Goal: Task Accomplishment & Management: Manage account settings

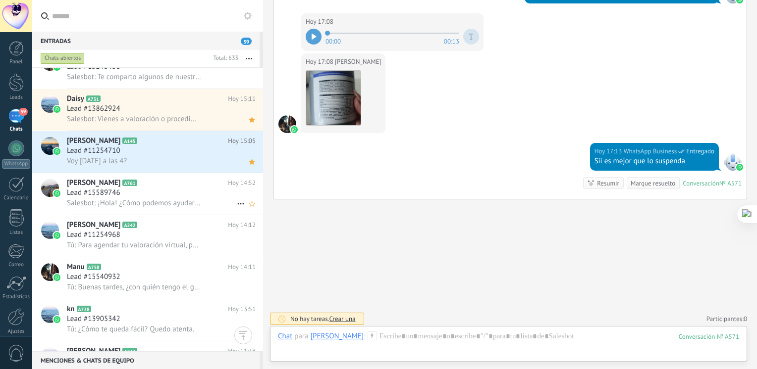
scroll to position [838, 0]
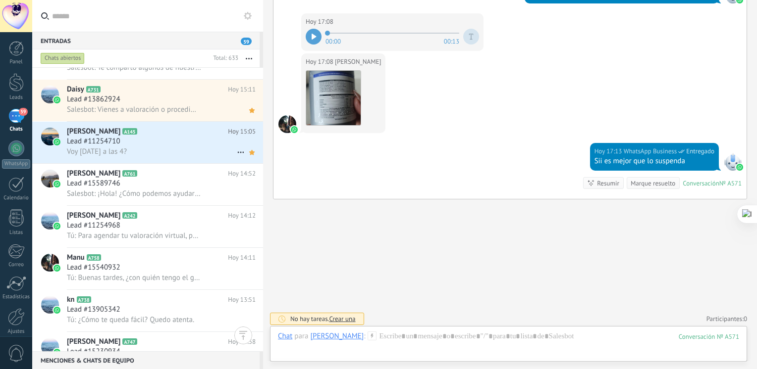
click at [186, 137] on h2 "[PERSON_NAME] A145" at bounding box center [147, 132] width 161 height 10
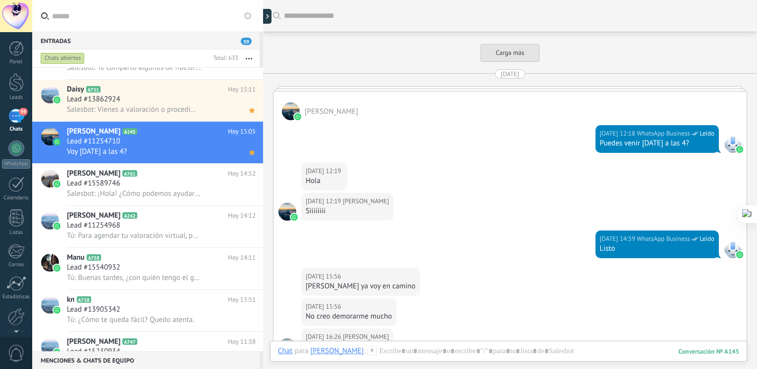
scroll to position [1956, 0]
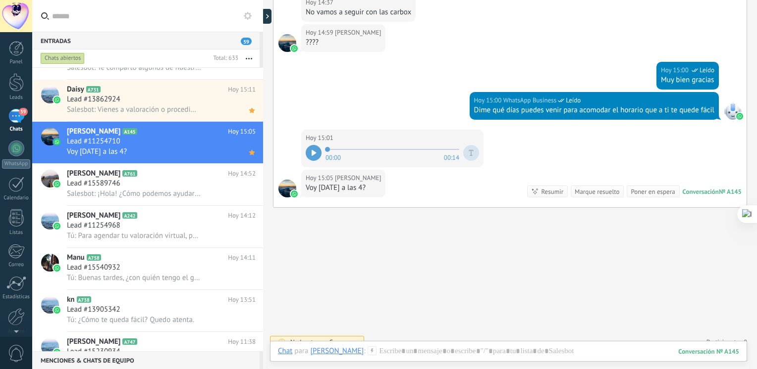
click at [309, 152] on div at bounding box center [314, 153] width 16 height 16
click at [313, 145] on div at bounding box center [314, 153] width 16 height 16
click at [155, 108] on div "Salesbot: Vienes a valoración o procedimiento?" at bounding box center [161, 109] width 189 height 10
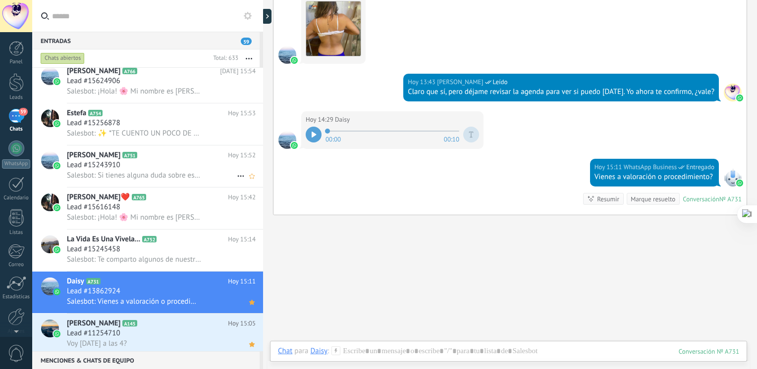
scroll to position [647, 0]
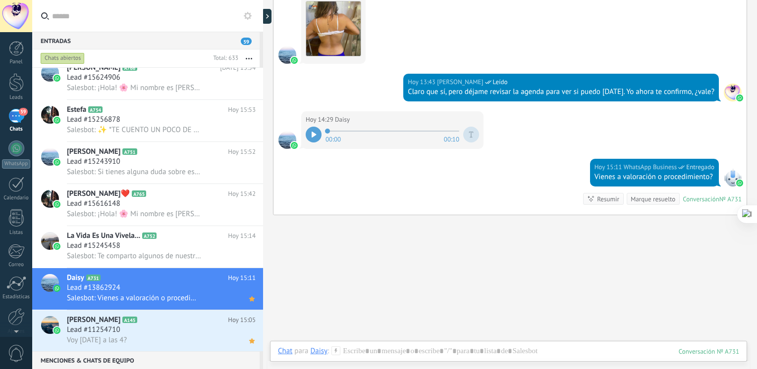
click at [311, 132] on icon at bounding box center [313, 135] width 4 height 6
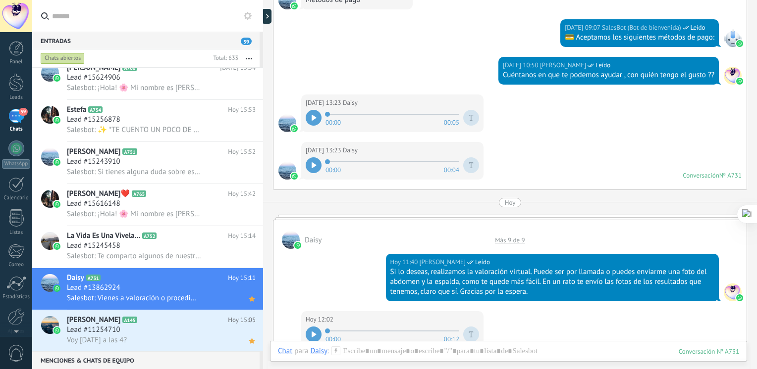
scroll to position [440, 0]
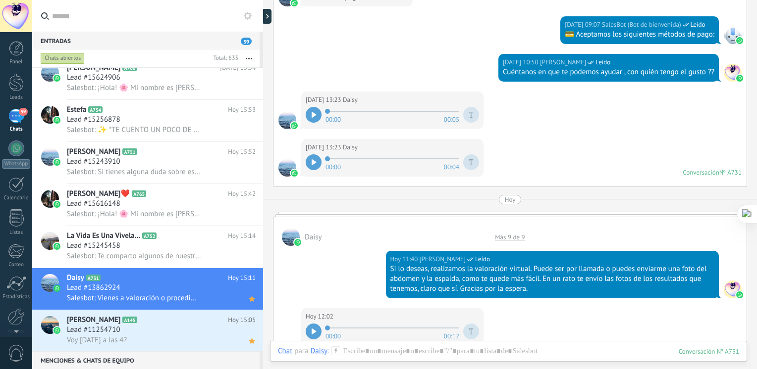
click at [313, 114] on icon at bounding box center [313, 115] width 4 height 6
click at [572, 151] on div "[DATE] 13:23 [PERSON_NAME] 00:00 00:04 Conversación № A731 Conversación № A731" at bounding box center [509, 163] width 473 height 48
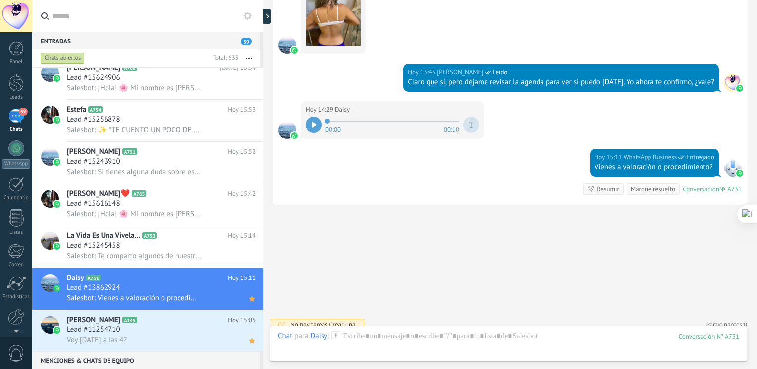
scroll to position [1097, 0]
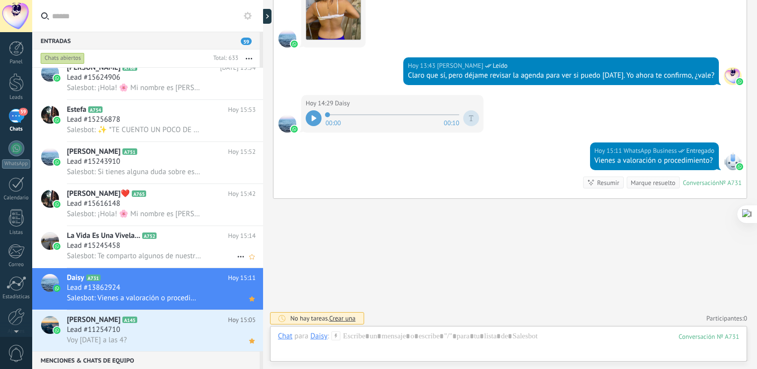
click at [96, 266] on div "La Vida Es Una Vivela... A752 [DATE] 15:14 Lead #15245458 Salesbot: Te comparto…" at bounding box center [165, 247] width 196 height 42
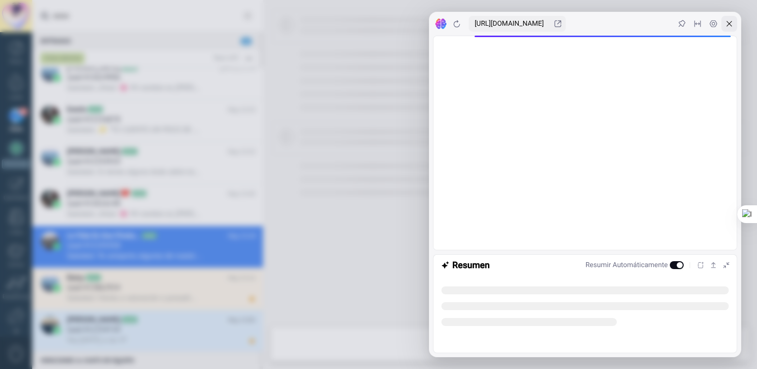
click at [732, 22] on icon at bounding box center [729, 24] width 8 height 8
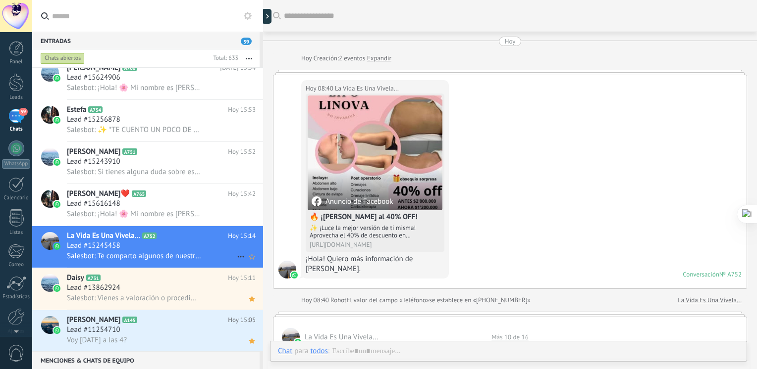
scroll to position [931, 0]
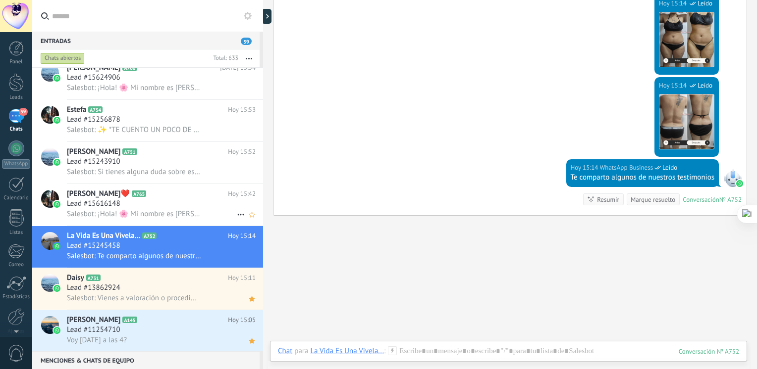
click at [158, 199] on h2 "[PERSON_NAME]❤️ A765" at bounding box center [147, 194] width 161 height 10
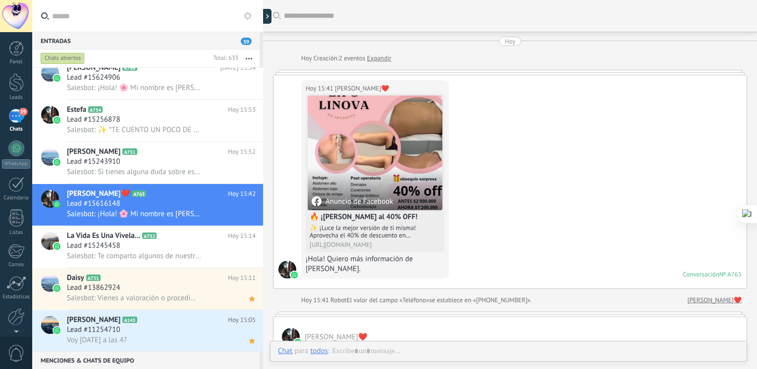
scroll to position [372, 0]
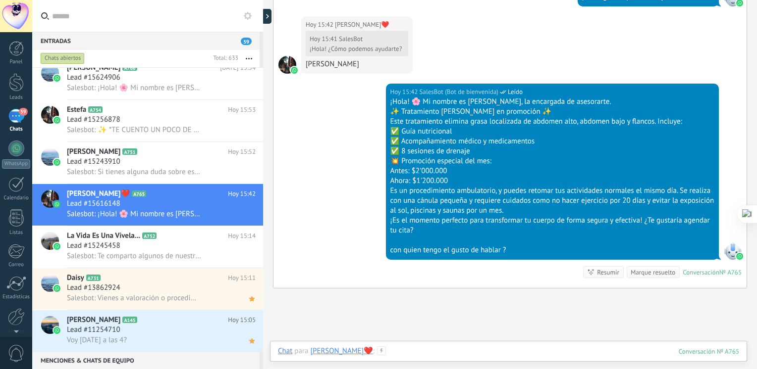
click at [377, 352] on div at bounding box center [508, 362] width 461 height 30
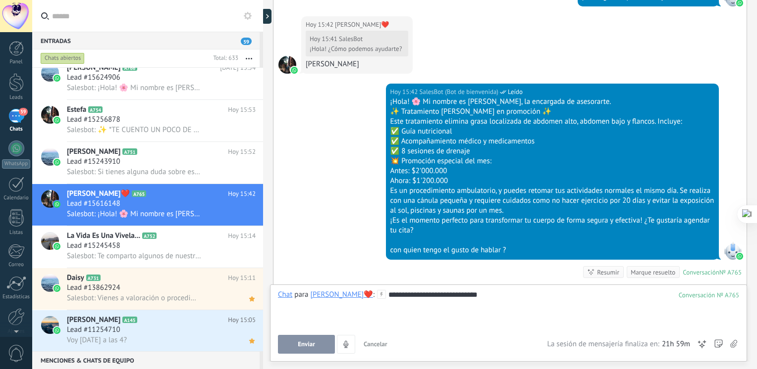
click at [699, 347] on icon at bounding box center [702, 345] width 10 height 10
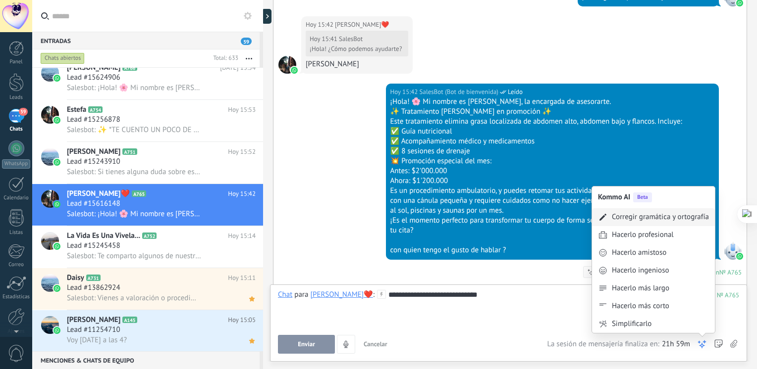
click at [684, 223] on div "Corregir gramática y ortografía" at bounding box center [653, 217] width 123 height 18
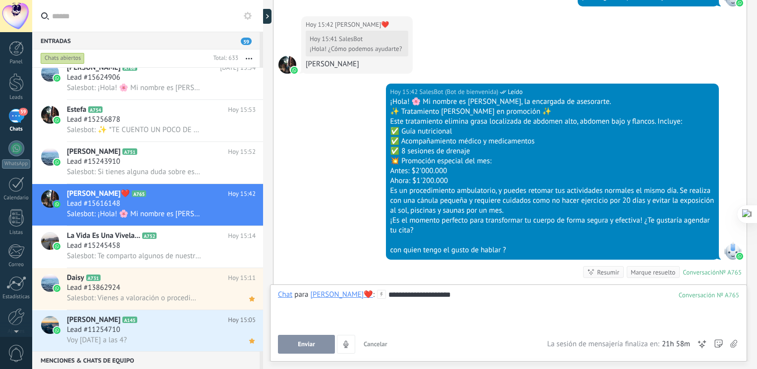
click at [309, 343] on span "Enviar" at bounding box center [306, 344] width 17 height 7
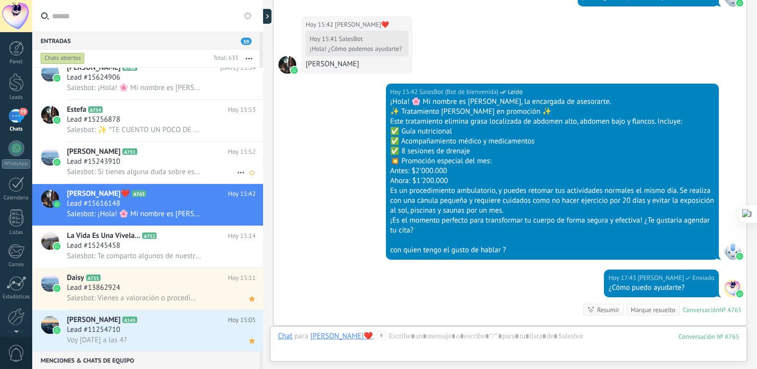
scroll to position [501, 0]
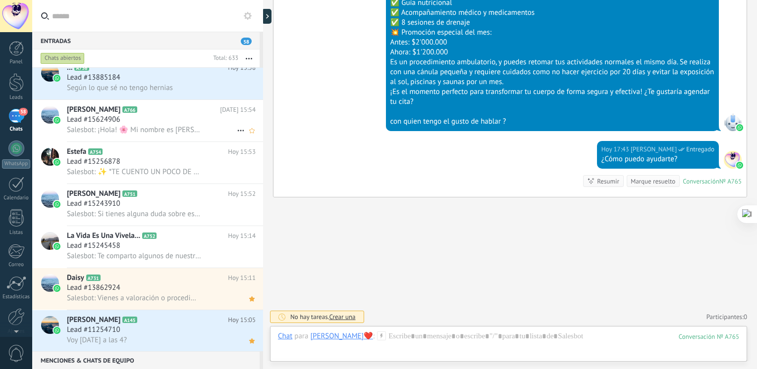
click at [176, 130] on span "Salesbot: ¡Hola! 🌸 Mi nombre es [PERSON_NAME], la encargada de asesorarte. ✨ Tr…" at bounding box center [134, 129] width 134 height 9
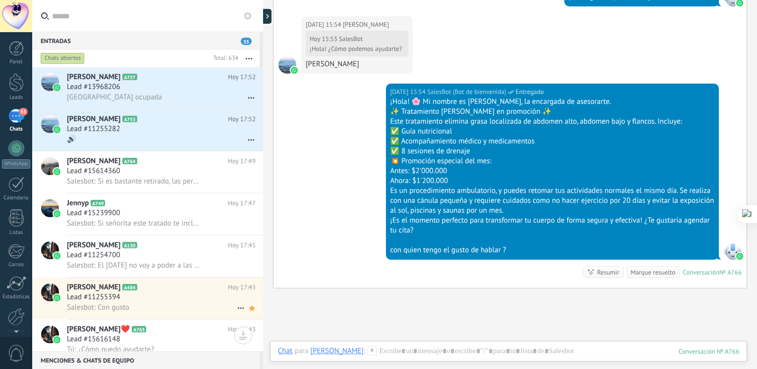
click at [133, 290] on h2 "[PERSON_NAME] A484" at bounding box center [147, 288] width 161 height 10
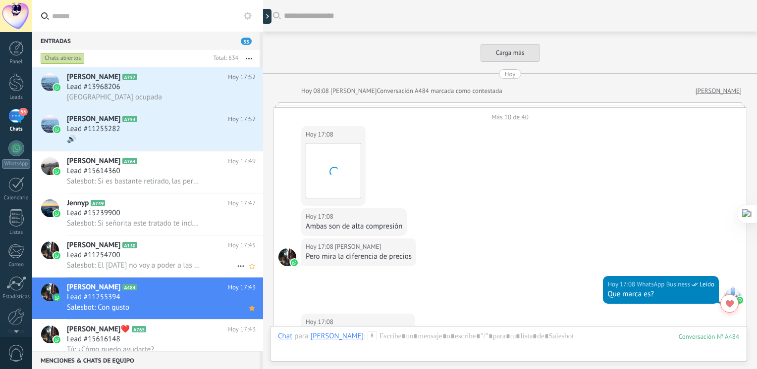
scroll to position [447, 0]
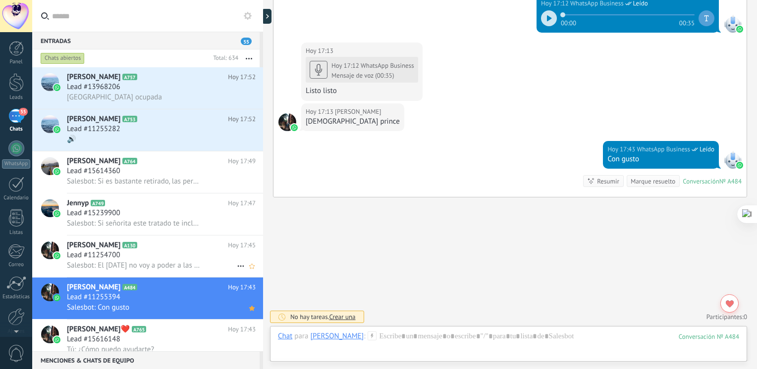
click at [160, 260] on div "Lead #11254700" at bounding box center [161, 256] width 189 height 10
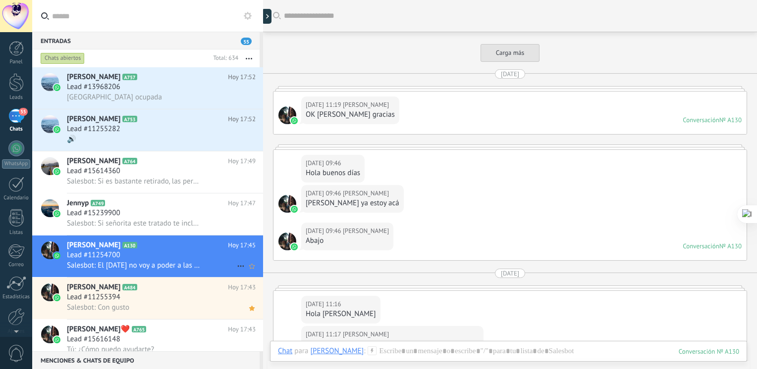
scroll to position [2189, 0]
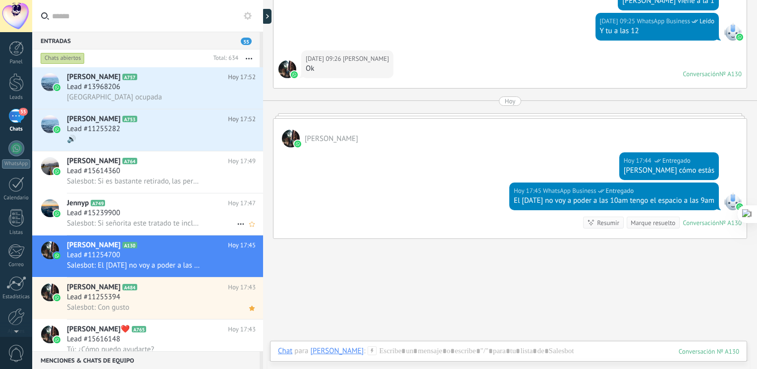
click at [157, 215] on div "Lead #15239900" at bounding box center [161, 213] width 189 height 10
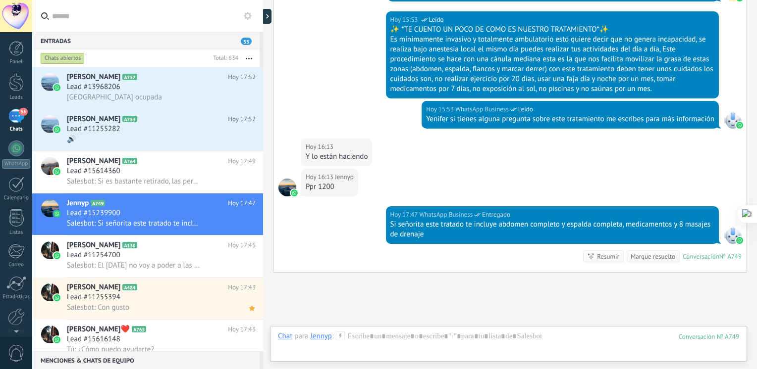
scroll to position [603, 0]
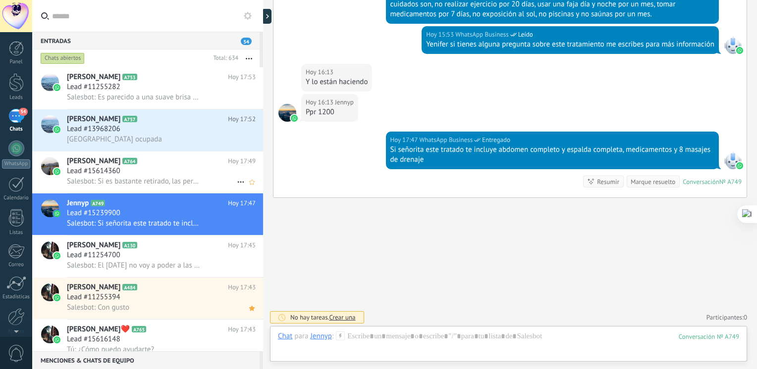
click at [182, 166] on h2 "[PERSON_NAME] A764" at bounding box center [147, 161] width 161 height 10
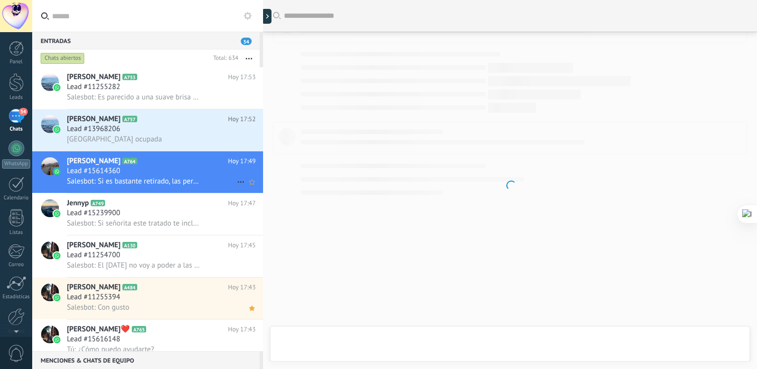
scroll to position [662, 0]
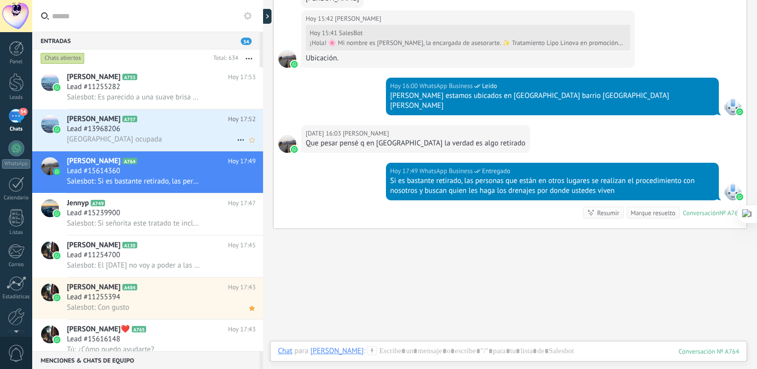
click at [158, 128] on div "Lead #13968206" at bounding box center [161, 129] width 189 height 10
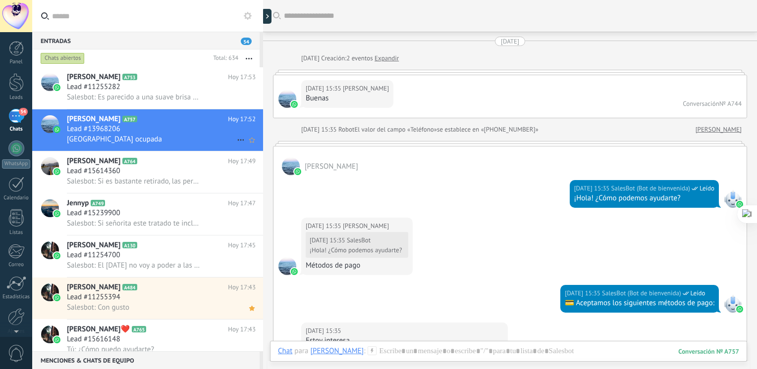
scroll to position [1913, 0]
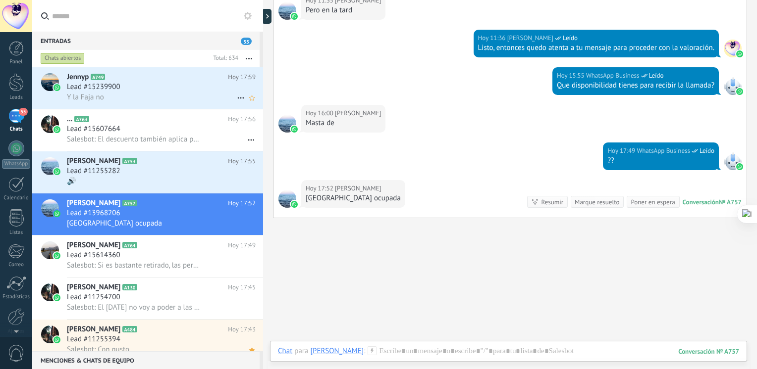
click at [166, 85] on div "Lead #15239900" at bounding box center [161, 87] width 189 height 10
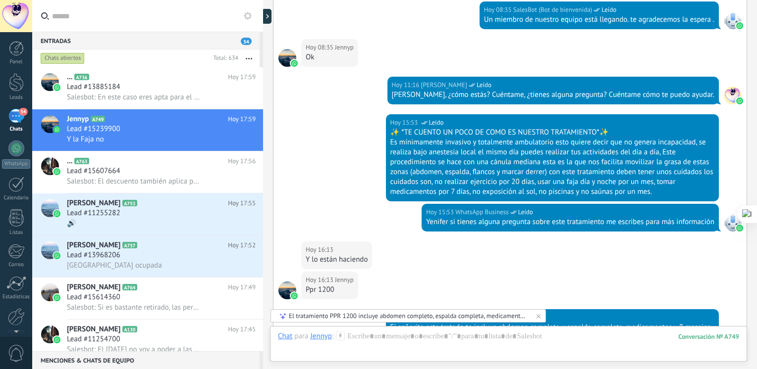
scroll to position [584, 0]
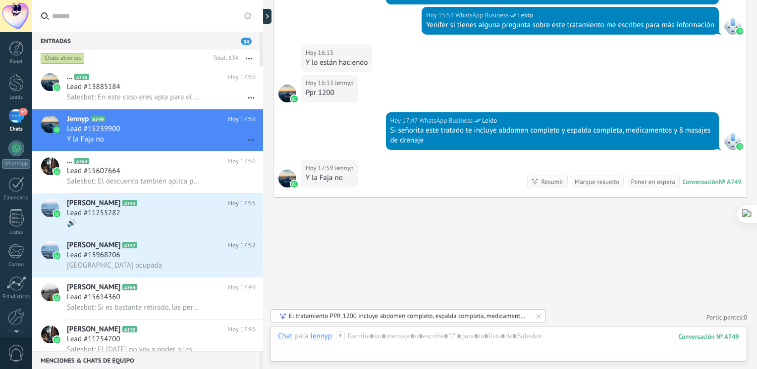
click at [91, 24] on input "text" at bounding box center [153, 16] width 203 height 32
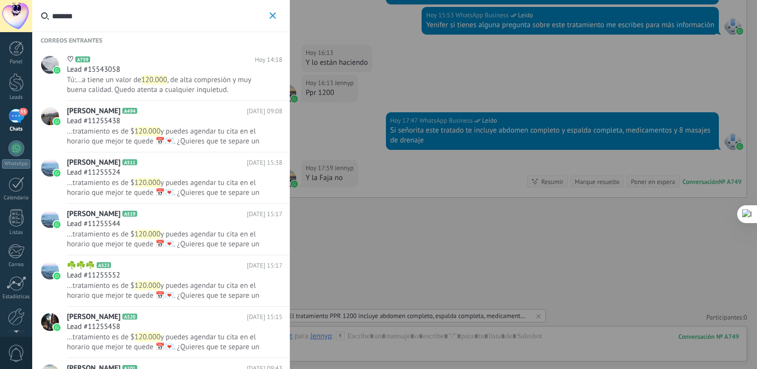
type input "*******"
click at [159, 88] on span ", de alta compresión y muy buena calidad. Quedo atenta a cualquier inquietud." at bounding box center [159, 84] width 184 height 19
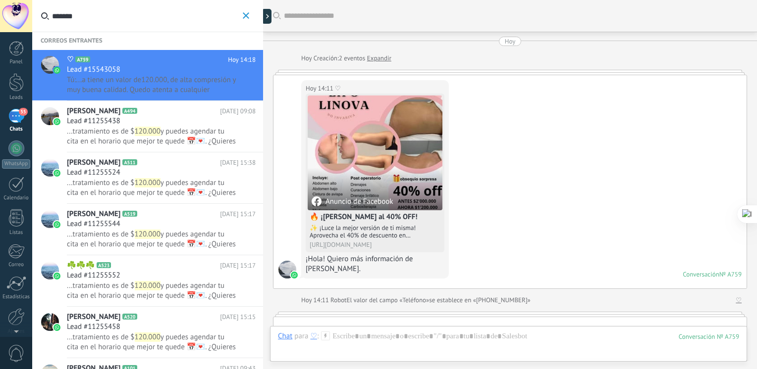
scroll to position [632, 0]
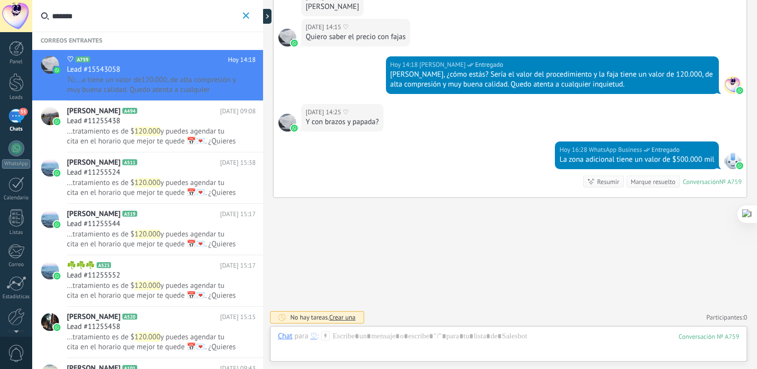
click at [244, 15] on icon "button" at bounding box center [246, 15] width 6 height 6
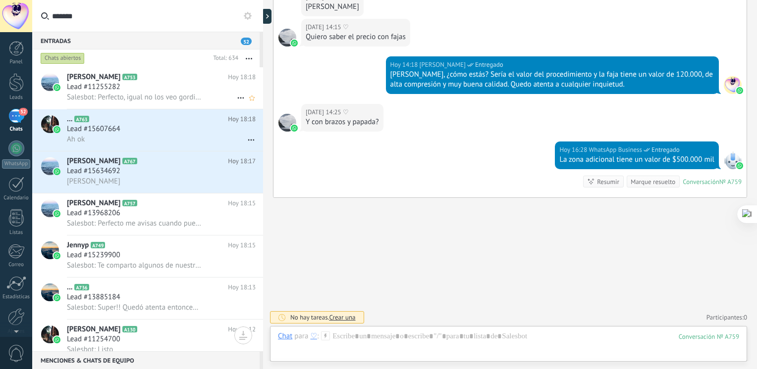
click at [165, 93] on div "Salesbot: Perfecto, igual no los veo gorditos 😅 más adelante hacemos los brazos" at bounding box center [161, 97] width 189 height 10
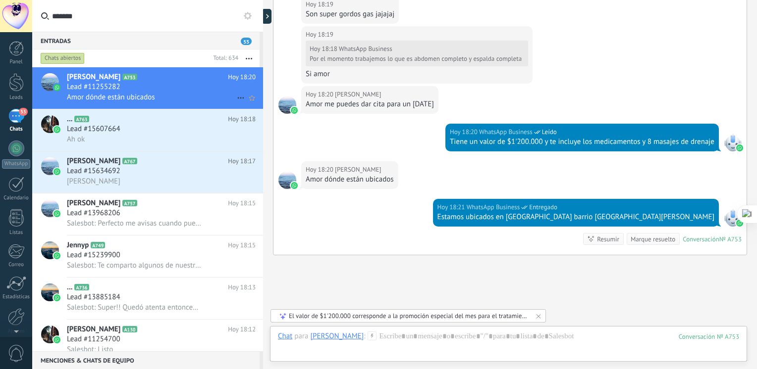
scroll to position [2000, 0]
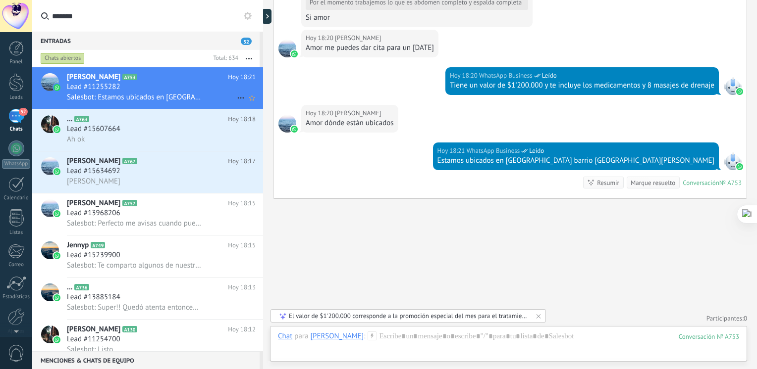
click at [141, 88] on div "Lead #11255282" at bounding box center [161, 87] width 189 height 10
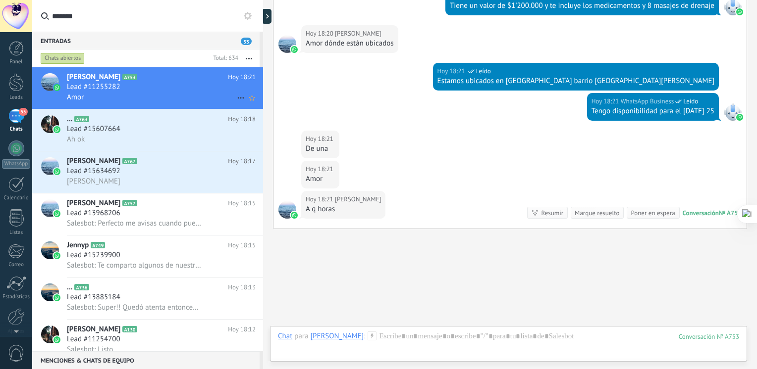
scroll to position [1573, 0]
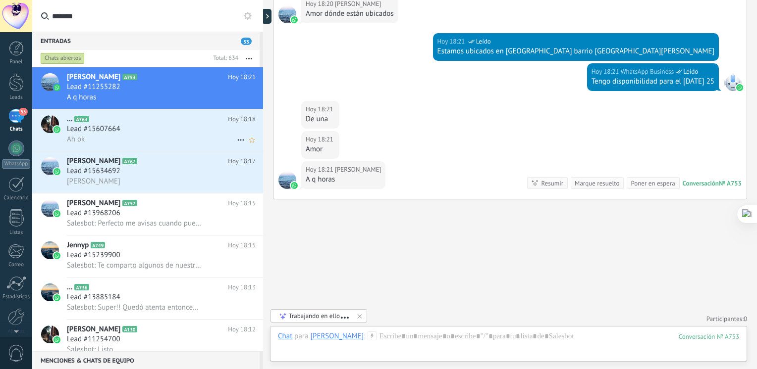
click at [124, 126] on h3 "Lead #15607664" at bounding box center [96, 129] width 58 height 10
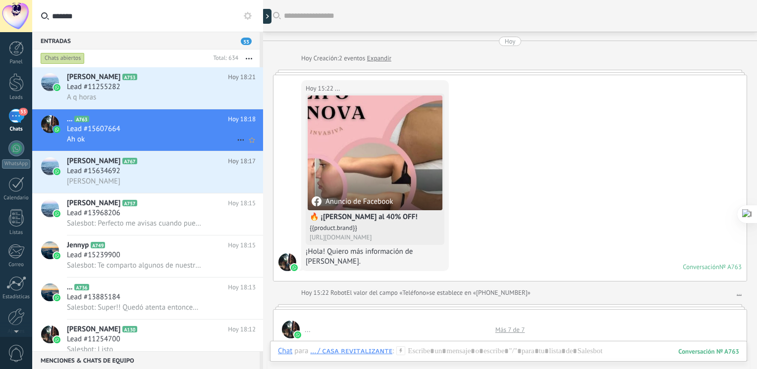
scroll to position [540, 0]
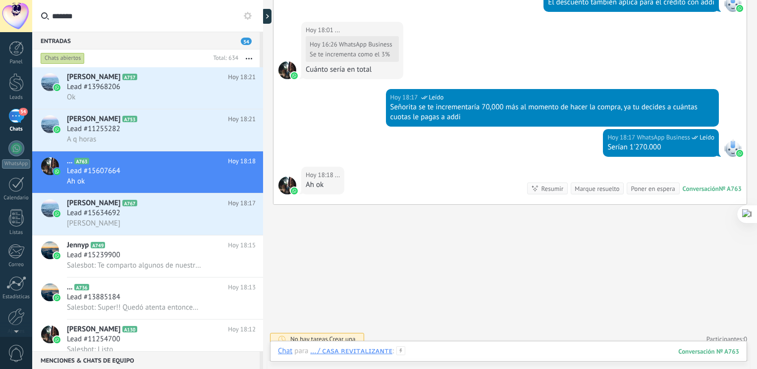
click at [447, 359] on div "Buscar Carga más [DATE] [DATE] Creación: 2 eventos Expandir [DATE] 15:22 ... An…" at bounding box center [510, 184] width 494 height 369
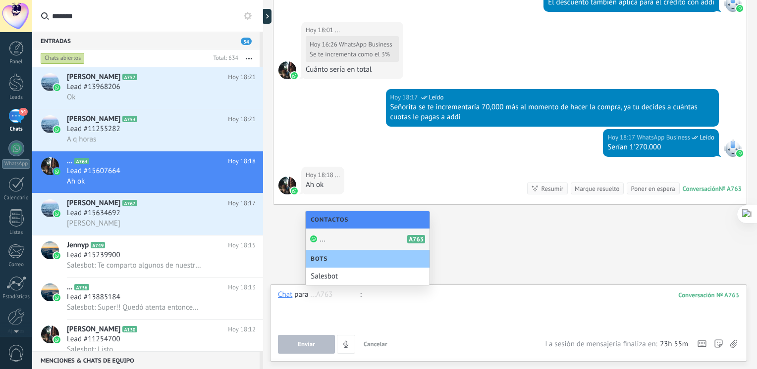
click at [386, 237] on div "... A763" at bounding box center [368, 240] width 124 height 22
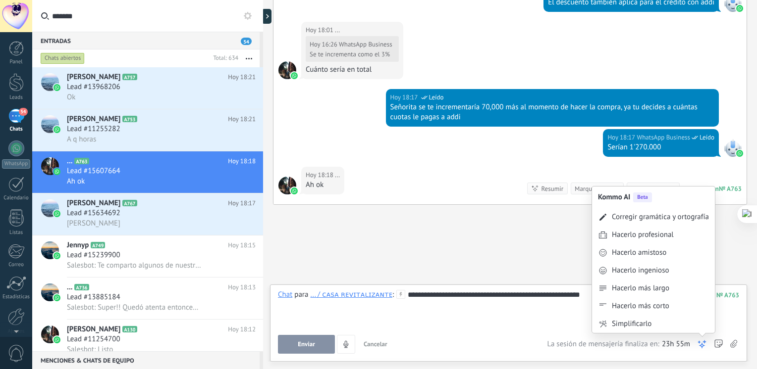
click at [703, 343] on icon at bounding box center [702, 345] width 10 height 10
click at [656, 219] on div "Corregir gramática y ortografía" at bounding box center [660, 217] width 97 height 10
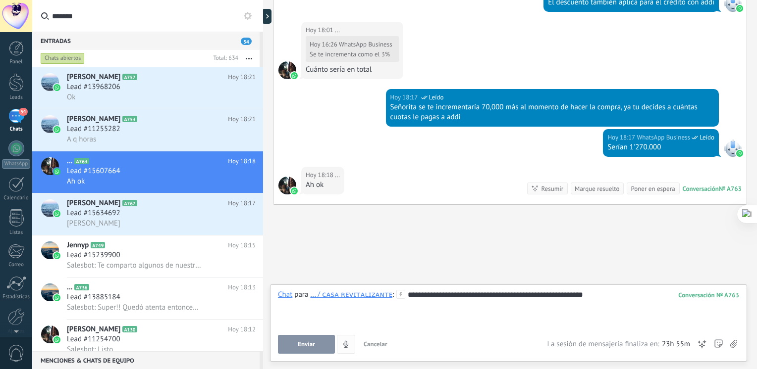
click at [321, 344] on button "Enviar" at bounding box center [306, 344] width 57 height 19
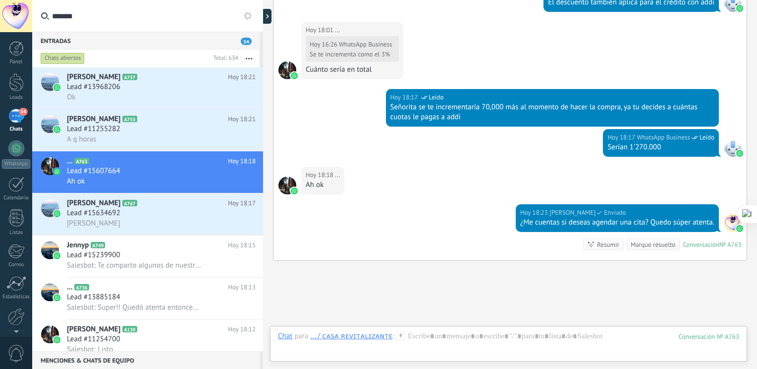
scroll to position [604, 0]
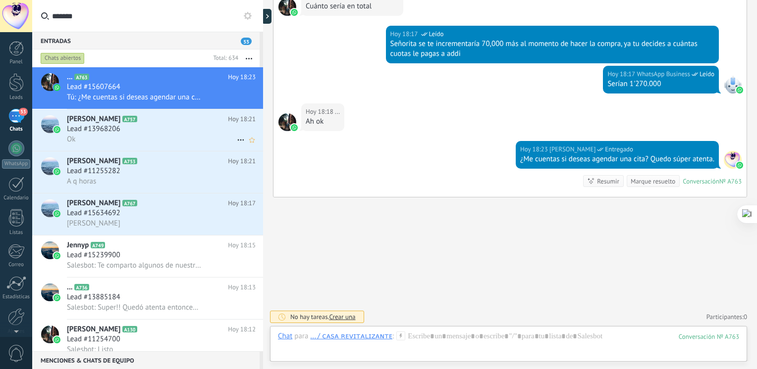
click at [127, 131] on div "Lead #13968206" at bounding box center [161, 129] width 189 height 10
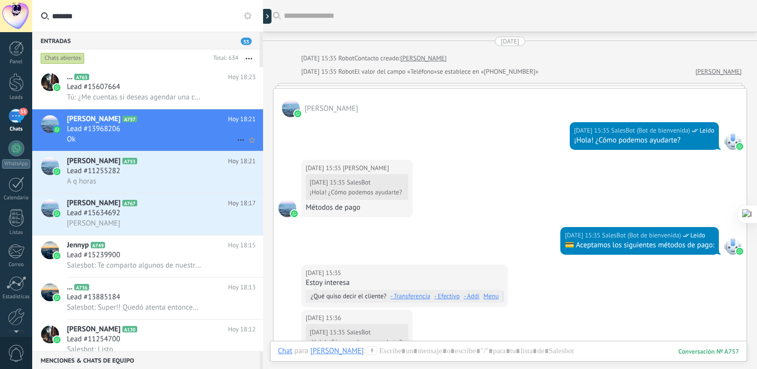
scroll to position [1846, 0]
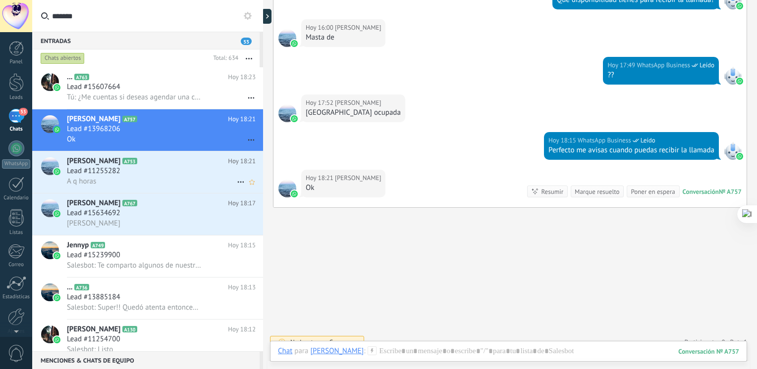
click at [146, 166] on h2 "[PERSON_NAME] A753" at bounding box center [147, 161] width 161 height 10
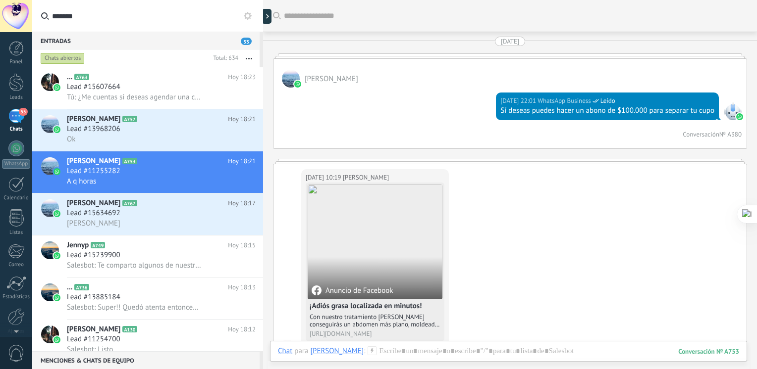
scroll to position [1280, 0]
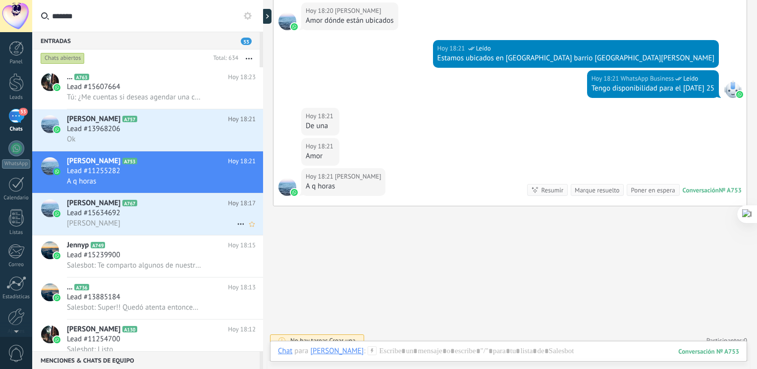
click at [122, 205] on span "A767" at bounding box center [129, 203] width 14 height 6
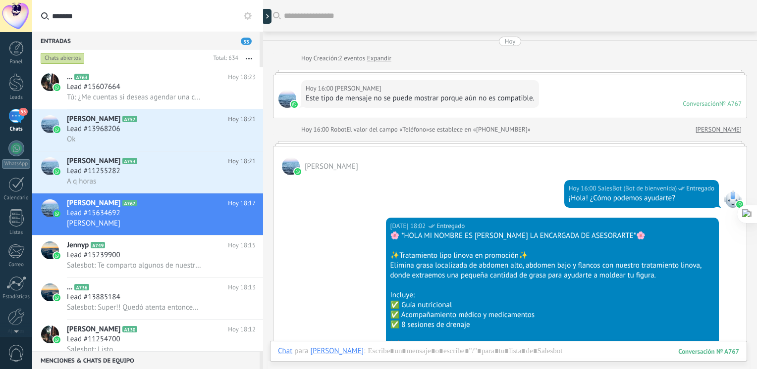
scroll to position [416, 0]
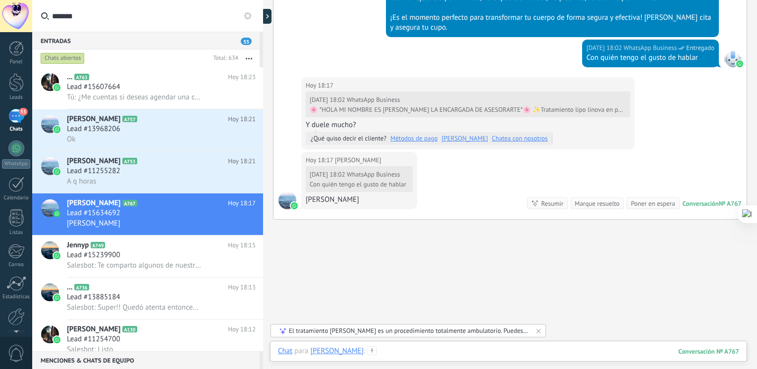
click at [388, 354] on div at bounding box center [508, 362] width 461 height 30
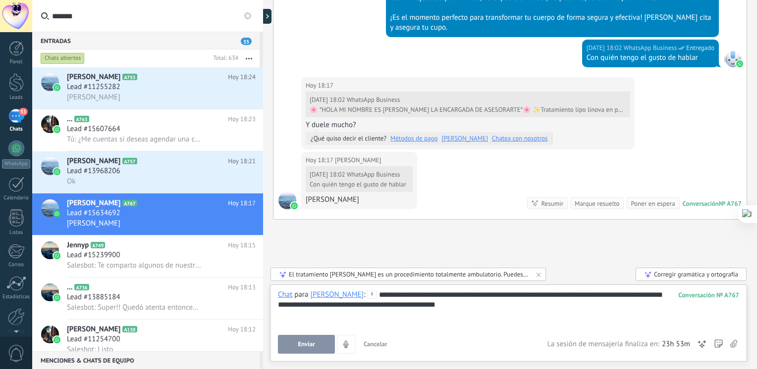
click at [677, 272] on div "Corregir gramática y ortografía" at bounding box center [690, 274] width 111 height 13
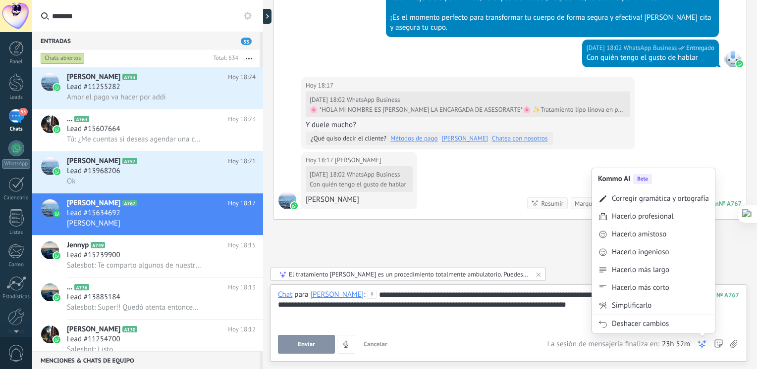
click at [699, 341] on icon at bounding box center [702, 345] width 10 height 10
click at [656, 200] on div "Corregir gramática y ortografía" at bounding box center [660, 199] width 97 height 10
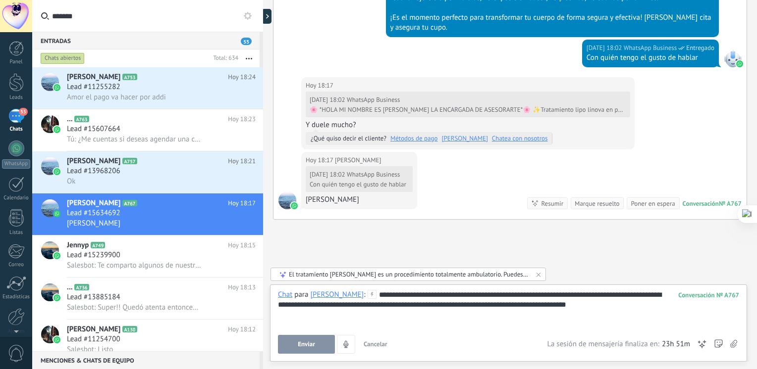
click at [305, 340] on button "Enviar" at bounding box center [306, 344] width 57 height 19
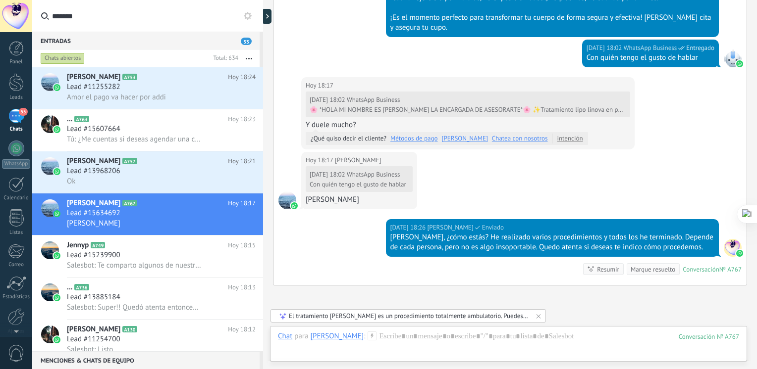
scroll to position [505, 0]
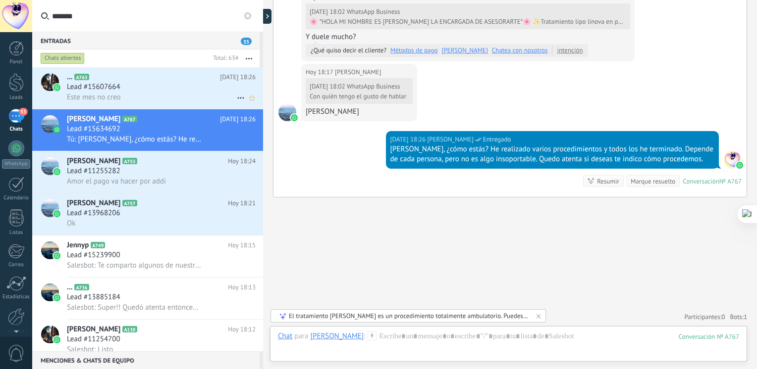
click at [187, 83] on div "Lead #15607664" at bounding box center [161, 87] width 189 height 10
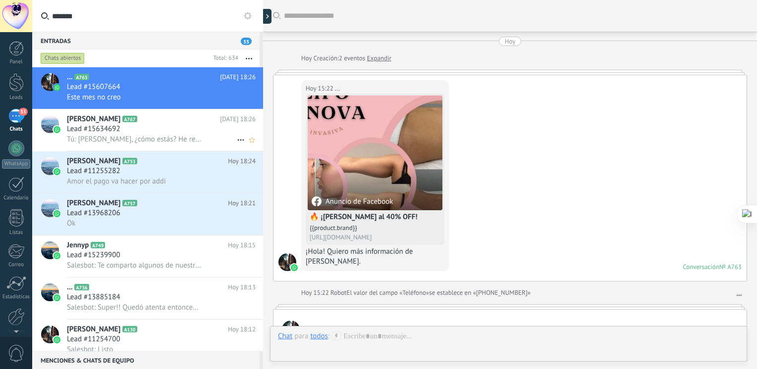
scroll to position [547, 0]
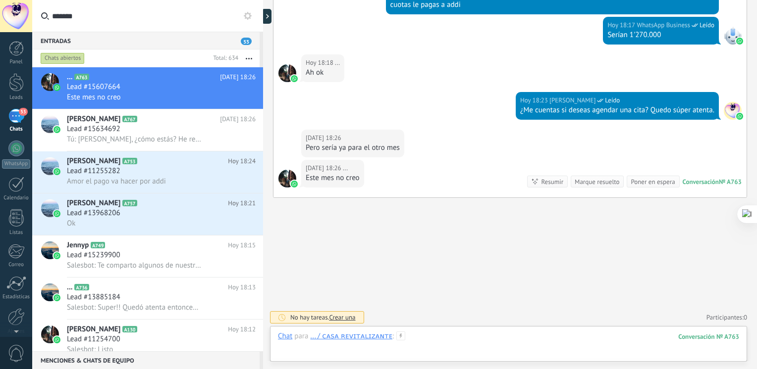
click at [438, 336] on div at bounding box center [508, 347] width 461 height 30
click at [0, 0] on div "Enviar Cancelar Rastrear clics en links ? Reducir links largos y rastrear clics…" at bounding box center [0, 0] width 0 height 0
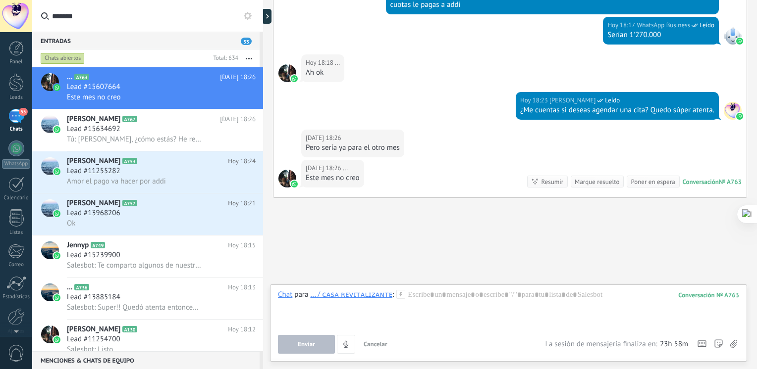
click at [465, 285] on div "Chat Correo Nota Tarea Chat para ... / ᴄᴀꜱᴀ ʀᴇᴠɪᴛᴀʟɪᴢᴀɴᴛᴇ : 763 Enviar Cancelar…" at bounding box center [508, 323] width 477 height 77
click at [438, 299] on div at bounding box center [508, 309] width 461 height 38
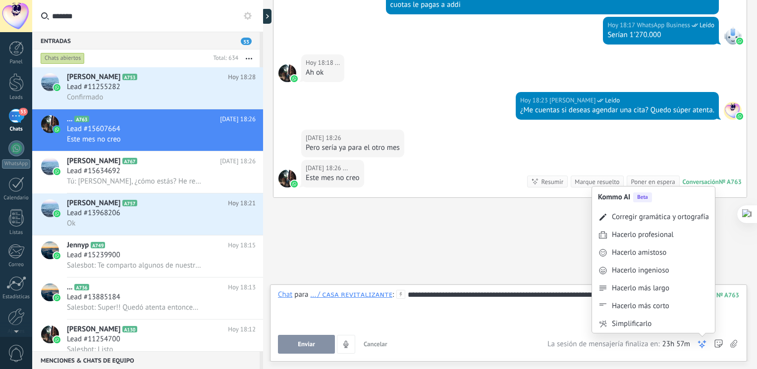
click at [702, 341] on icon at bounding box center [702, 345] width 10 height 10
click at [664, 223] on div "Corregir gramática y ortografía" at bounding box center [653, 217] width 123 height 18
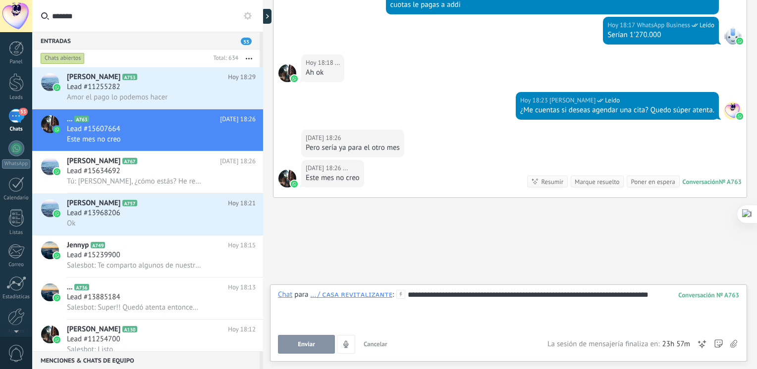
click at [321, 339] on button "Enviar" at bounding box center [306, 344] width 57 height 19
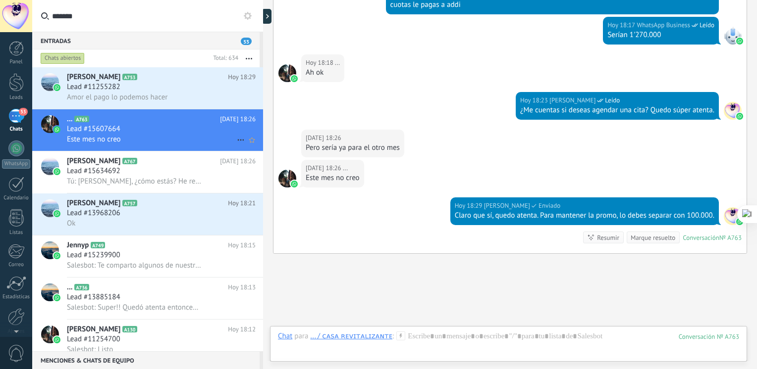
scroll to position [604, 0]
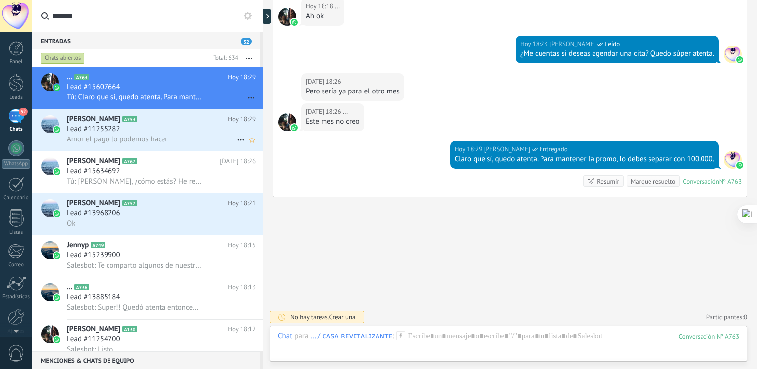
click at [160, 136] on span "Amor el pago lo podemos hacer" at bounding box center [117, 139] width 101 height 9
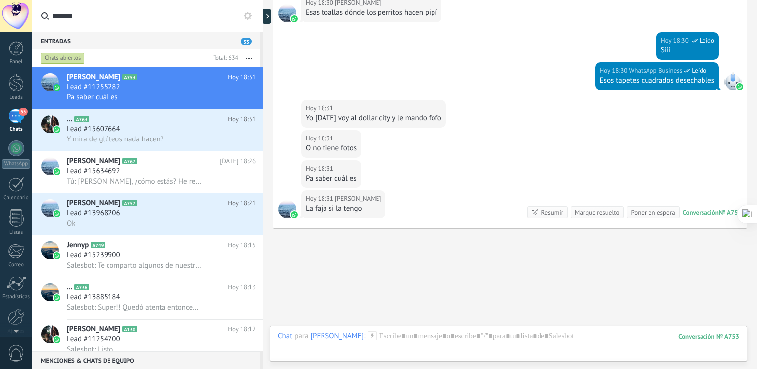
scroll to position [1127, 0]
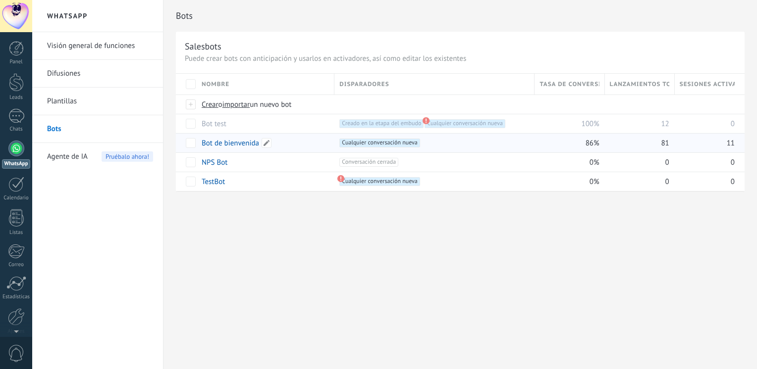
click at [243, 143] on link "Bot de bienvenida" at bounding box center [230, 143] width 57 height 9
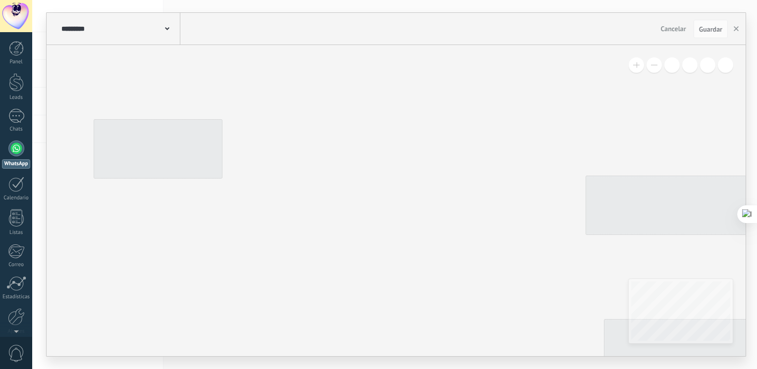
type input "**********"
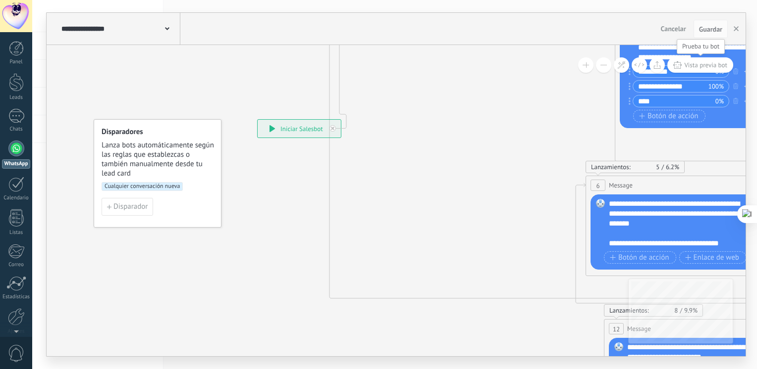
click at [700, 64] on span "Vista previa bot" at bounding box center [705, 65] width 43 height 8
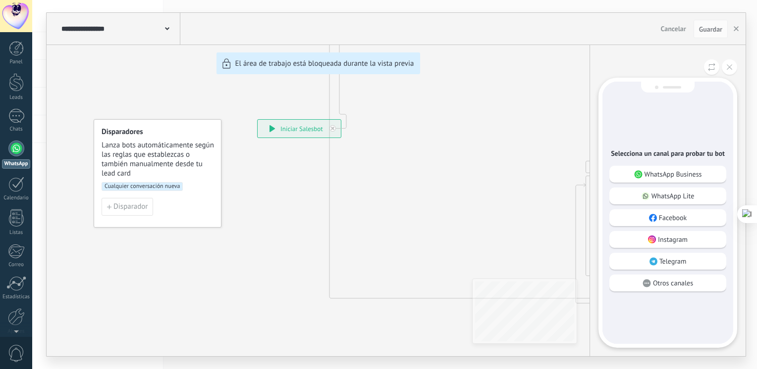
click at [664, 181] on div "WhatsApp Business" at bounding box center [667, 174] width 117 height 17
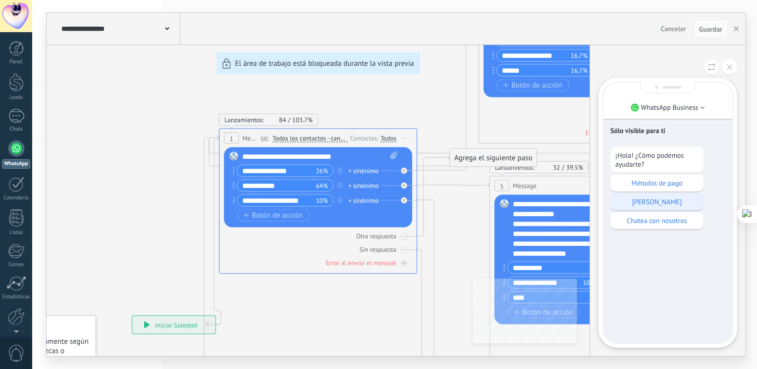
click at [648, 209] on div "[PERSON_NAME]" at bounding box center [656, 202] width 93 height 17
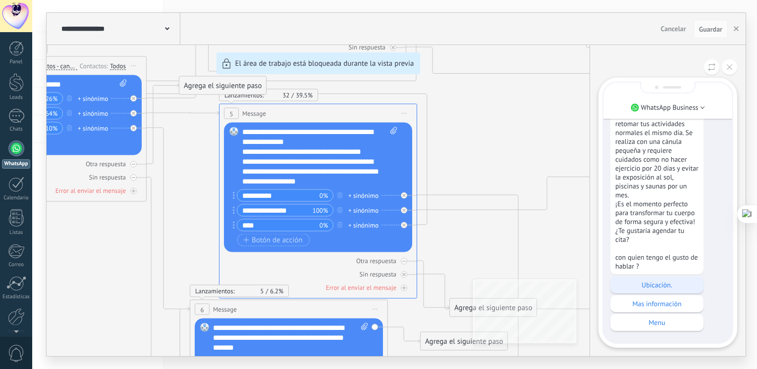
click at [666, 281] on p "Ubicación." at bounding box center [656, 285] width 83 height 9
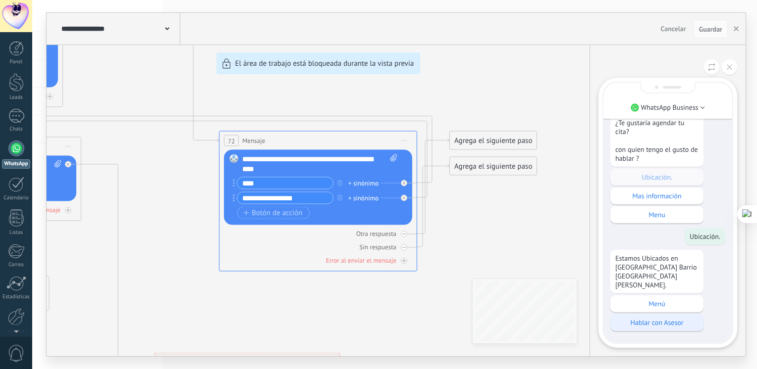
click at [652, 324] on p "Hablar con Asesor" at bounding box center [656, 322] width 83 height 9
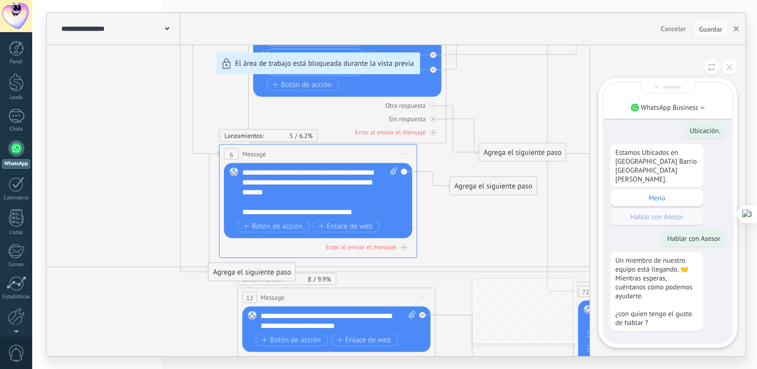
click at [741, 24] on button "button" at bounding box center [735, 29] width 15 height 19
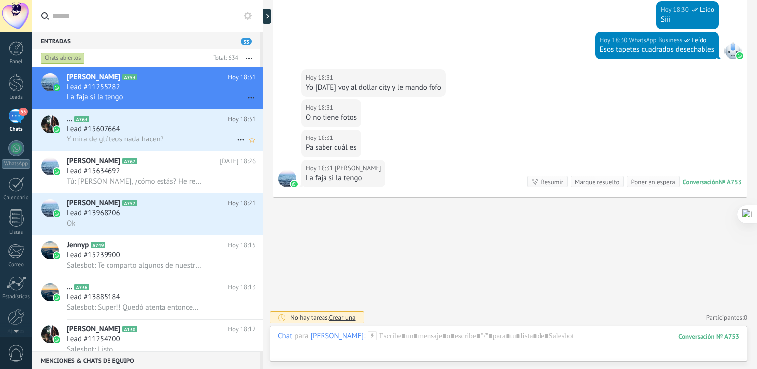
click at [101, 132] on span "Lead #15607664" at bounding box center [93, 129] width 53 height 10
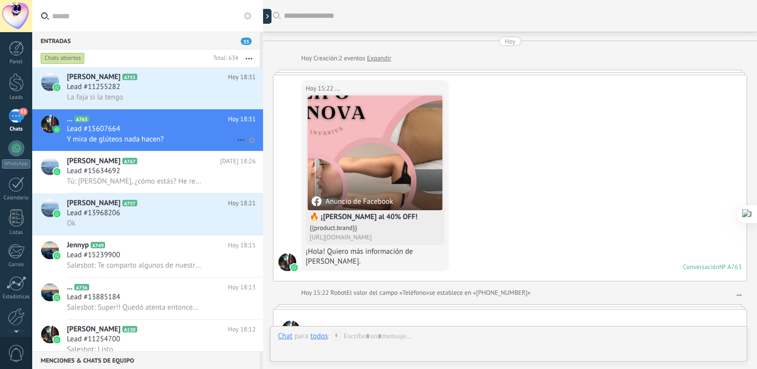
scroll to position [540, 0]
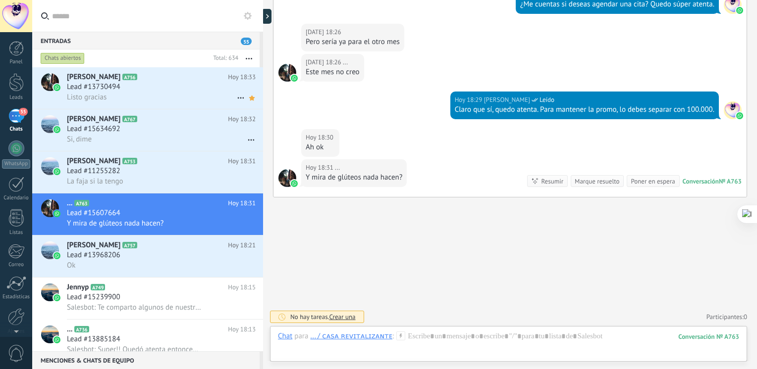
click at [143, 102] on div "Listo gracias" at bounding box center [161, 97] width 189 height 10
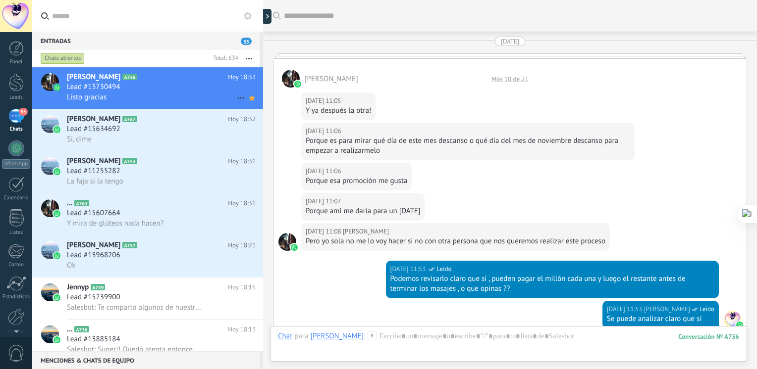
scroll to position [1003, 0]
